Goal: Check status: Check status

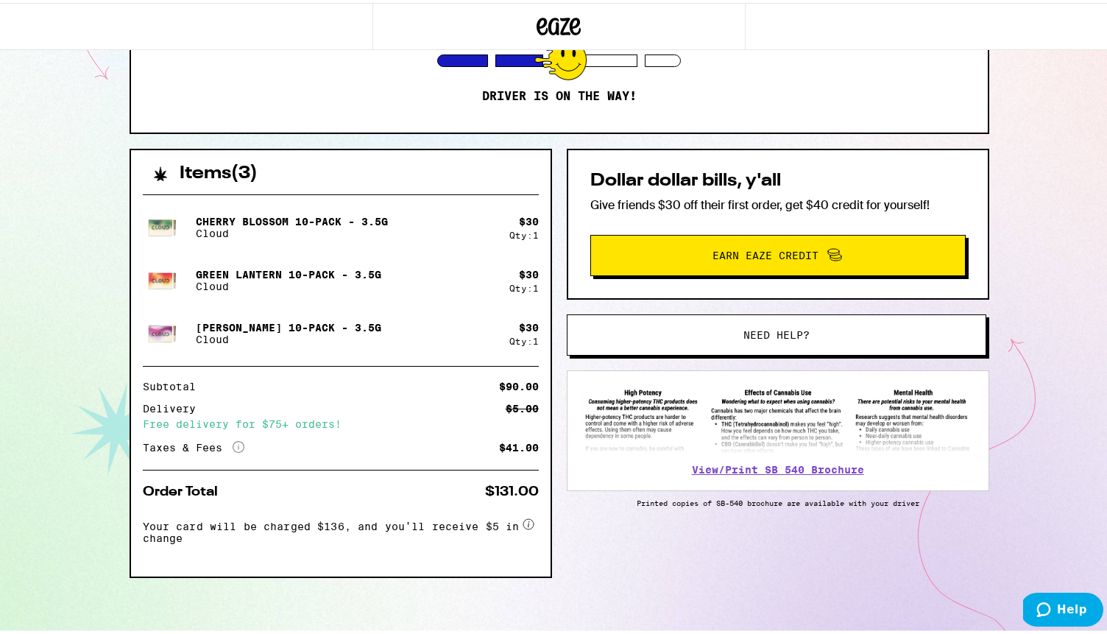
scroll to position [228, 0]
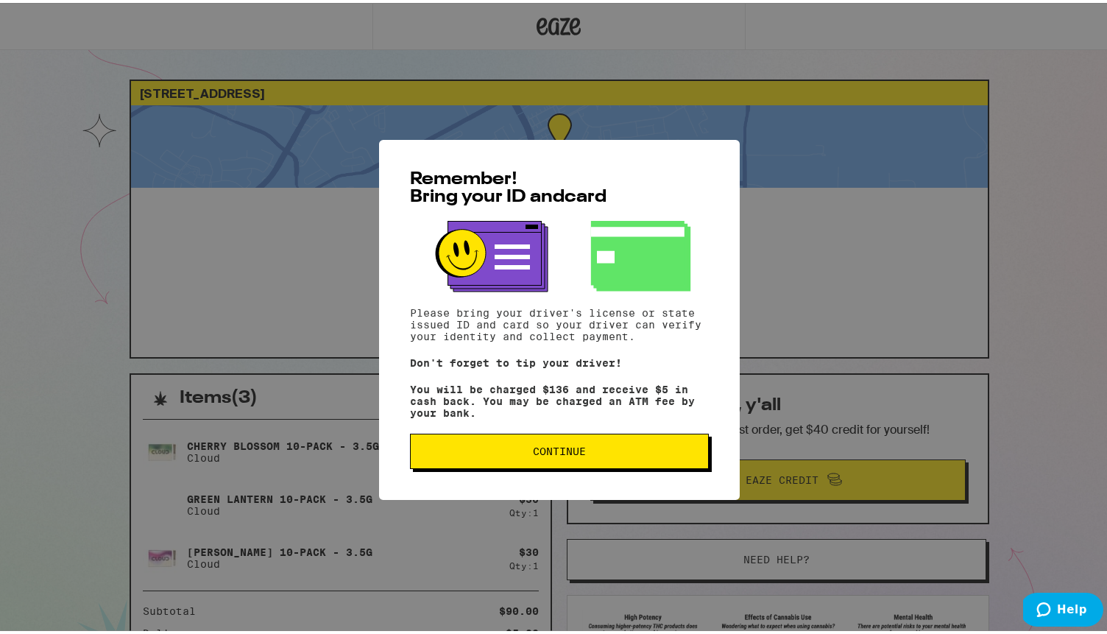
click at [548, 443] on button "Continue" at bounding box center [559, 448] width 299 height 35
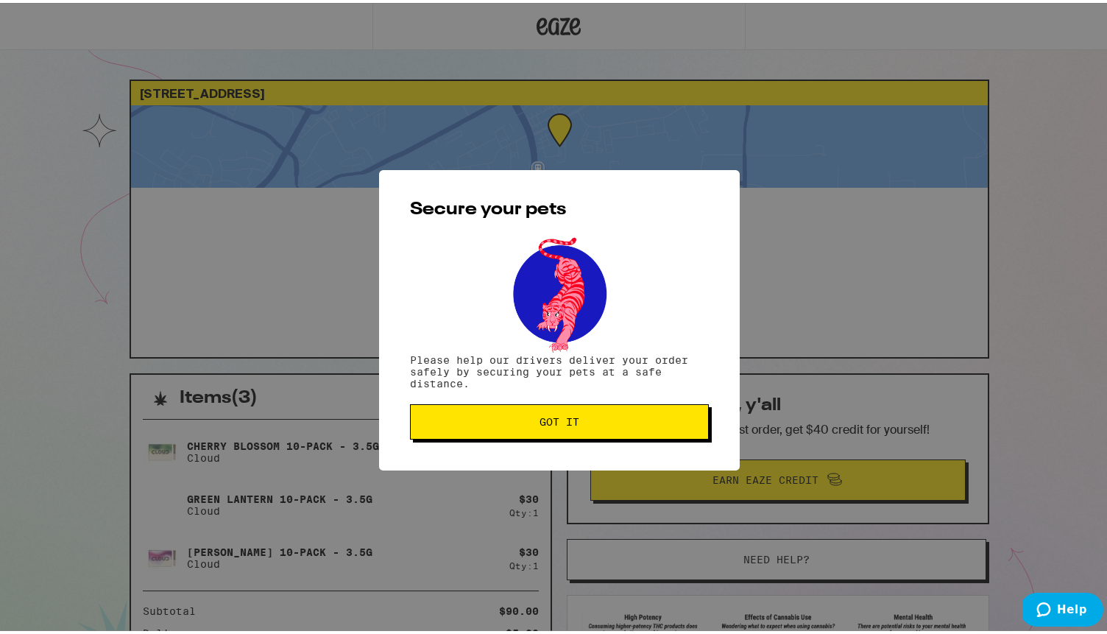
click at [543, 403] on button "Got it" at bounding box center [559, 418] width 299 height 35
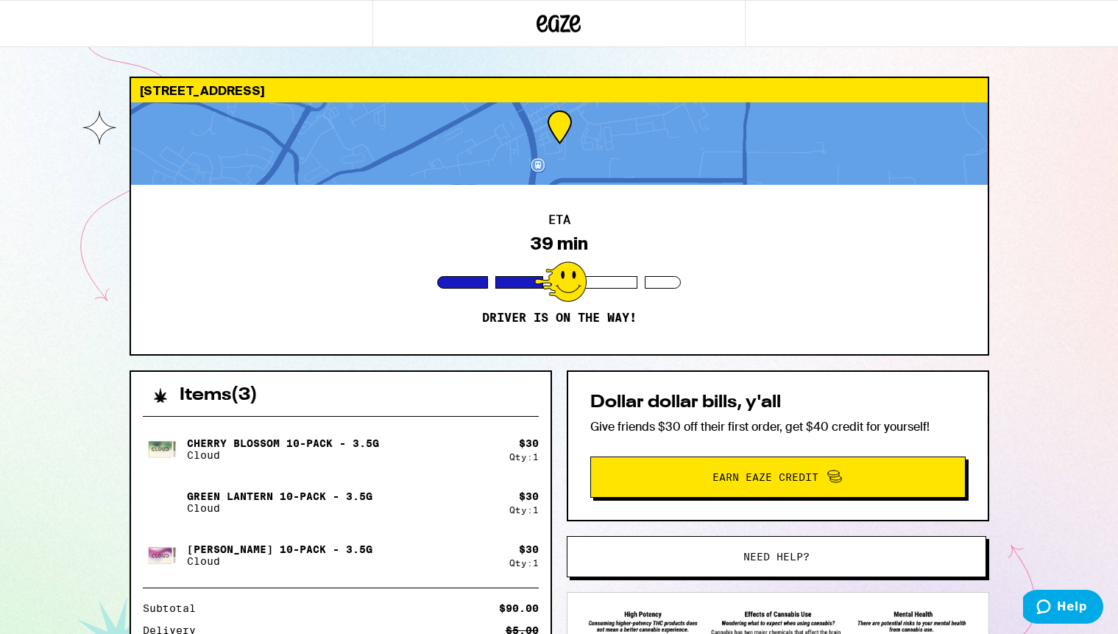
click at [1013, 225] on div "1023 Westwind St Livermore 94550 ETA 39 min Driver is on the way! Items ( 3 ) C…" at bounding box center [559, 421] width 1118 height 843
